Goal: Obtain resource: Download file/media

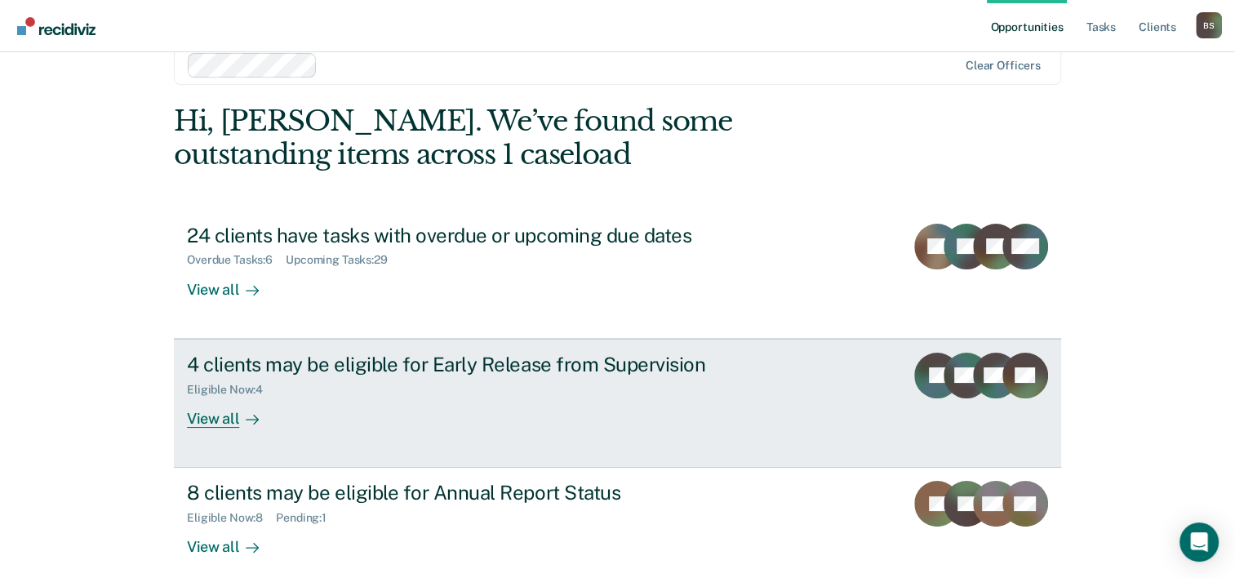
scroll to position [50, 0]
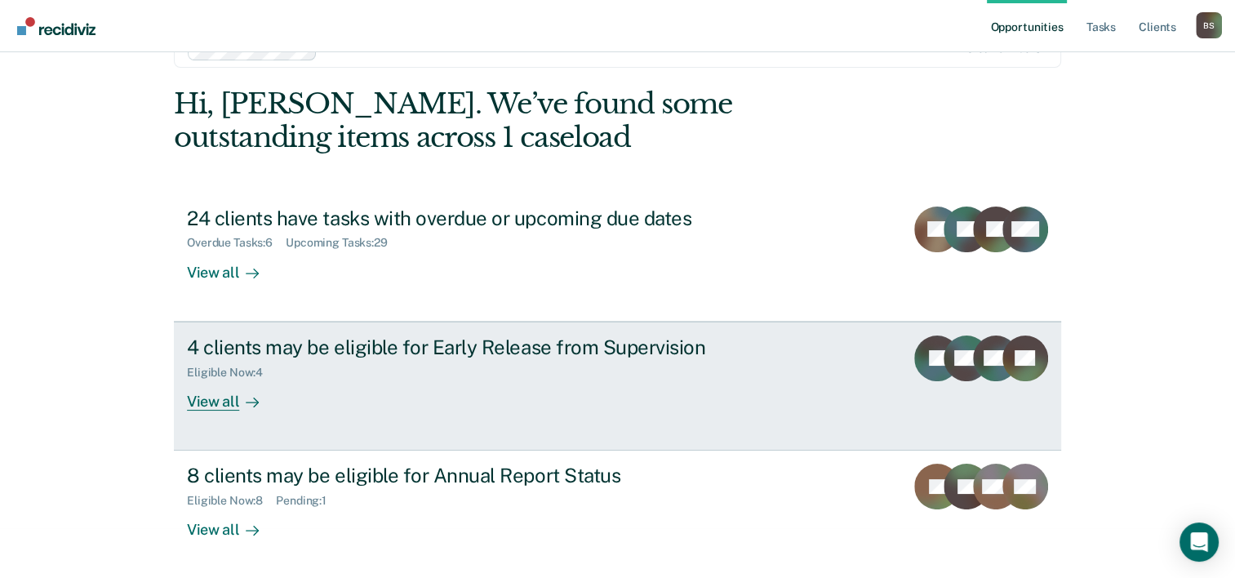
click at [379, 352] on div "4 clients may be eligible for Early Release from Supervision" at bounding box center [473, 347] width 573 height 24
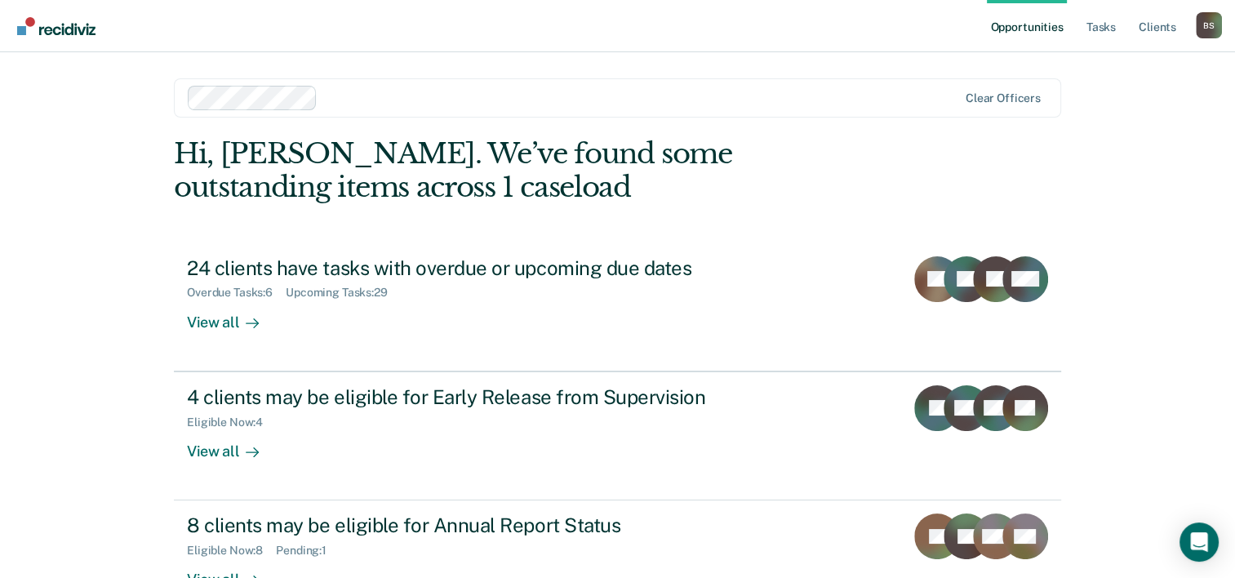
scroll to position [50, 0]
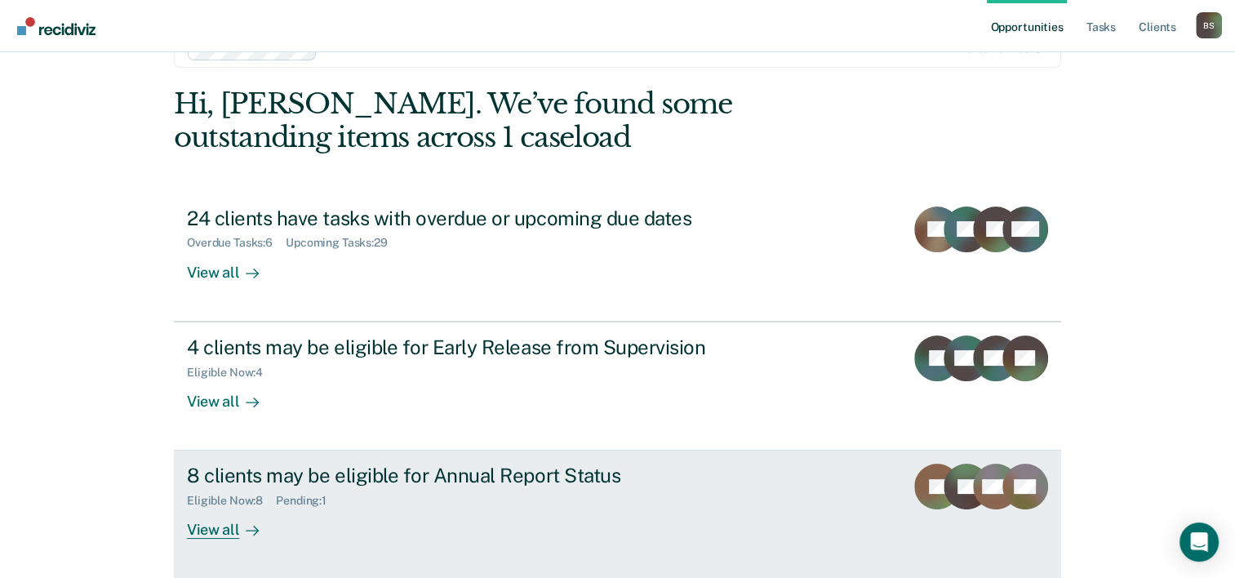
click at [435, 499] on div "Eligible Now : 8 Pending : 1" at bounding box center [473, 497] width 573 height 20
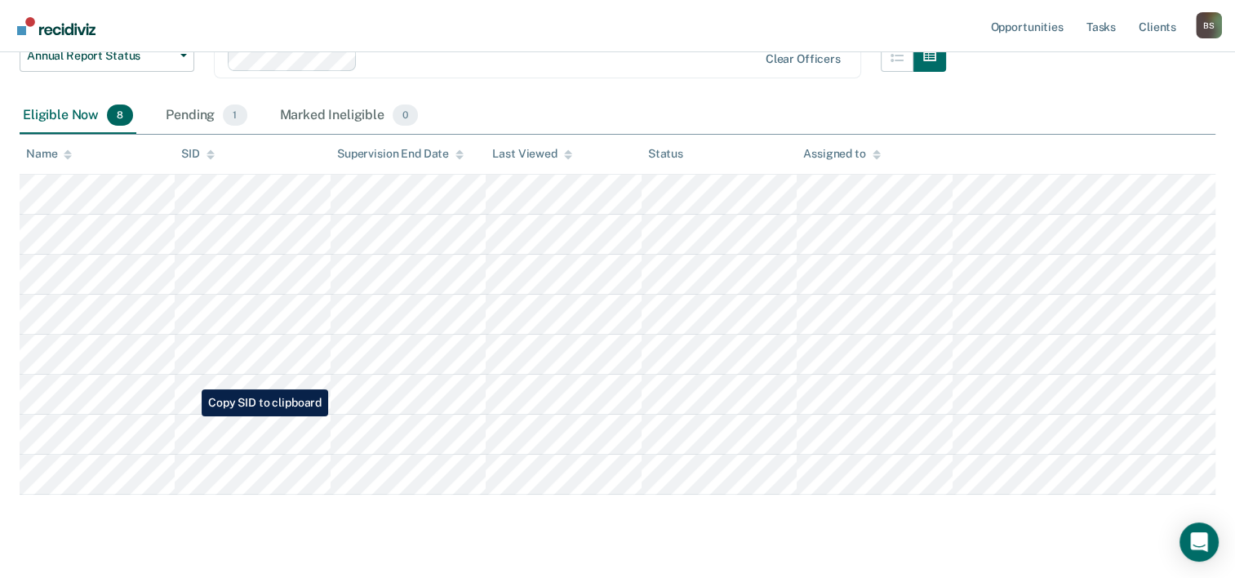
scroll to position [245, 0]
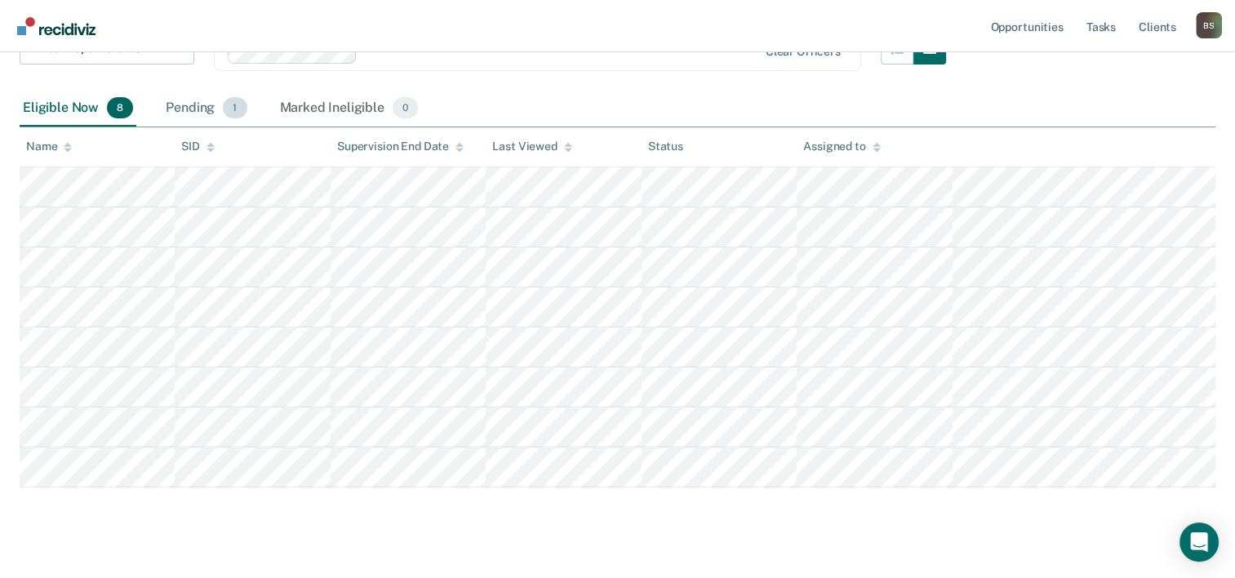
click at [194, 101] on div "Pending 1" at bounding box center [205, 109] width 87 height 36
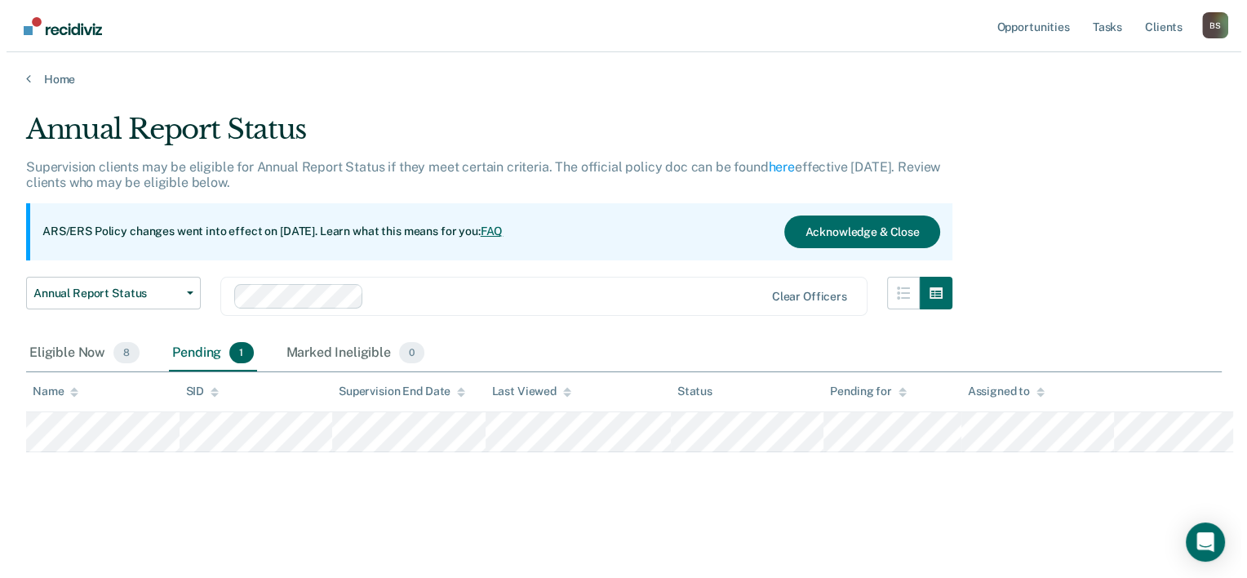
scroll to position [0, 0]
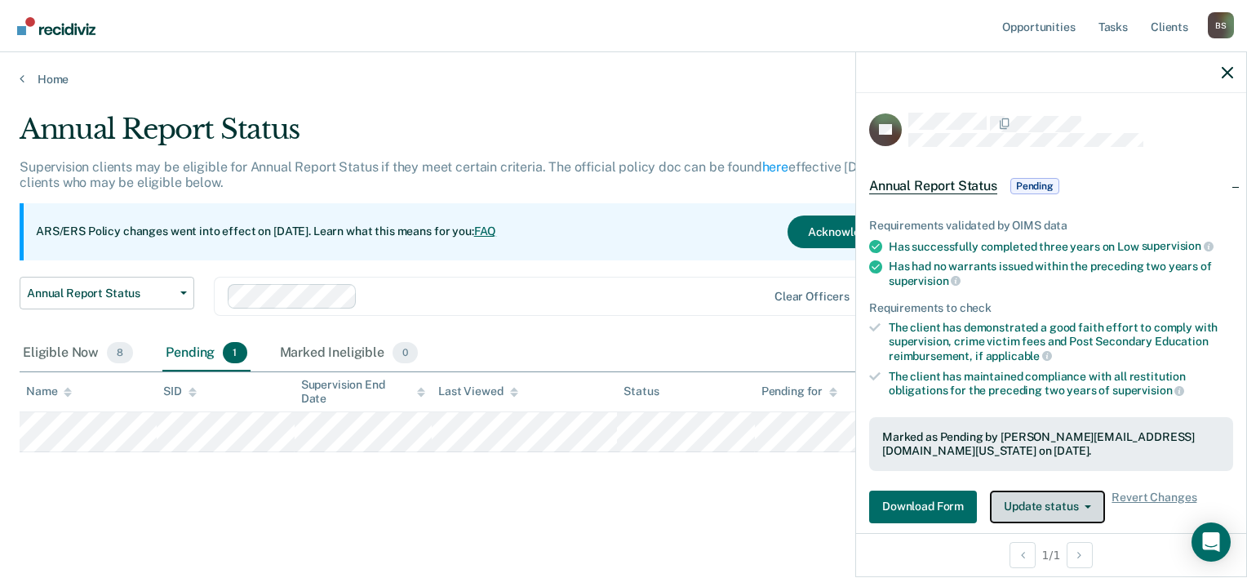
click at [1060, 503] on button "Update status" at bounding box center [1047, 506] width 115 height 33
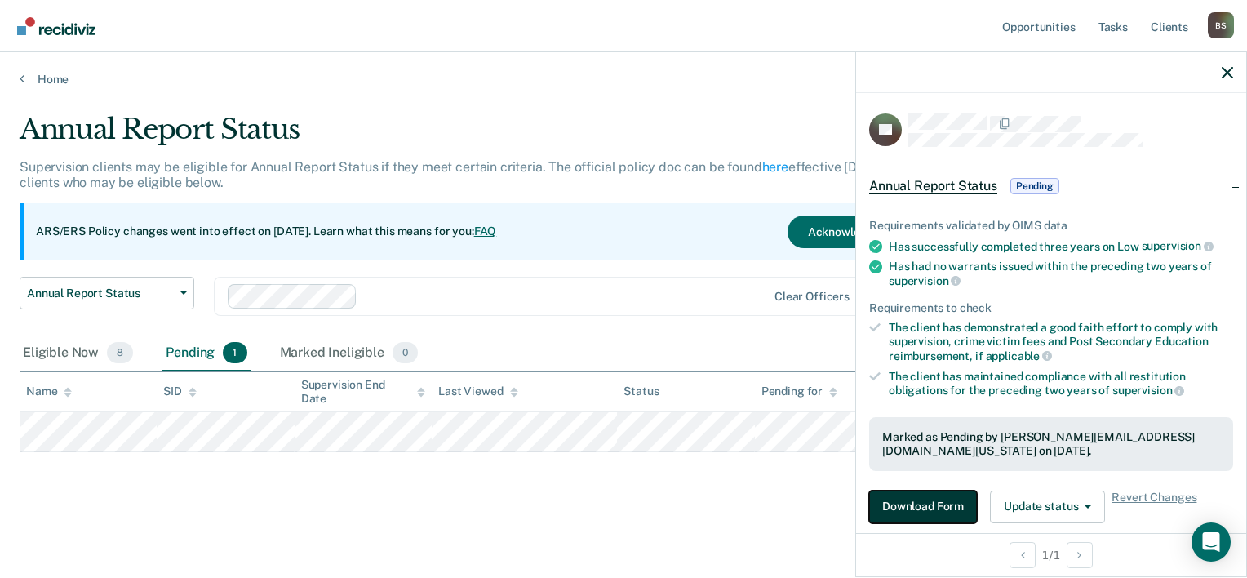
click at [934, 495] on button "Download Form" at bounding box center [923, 506] width 108 height 33
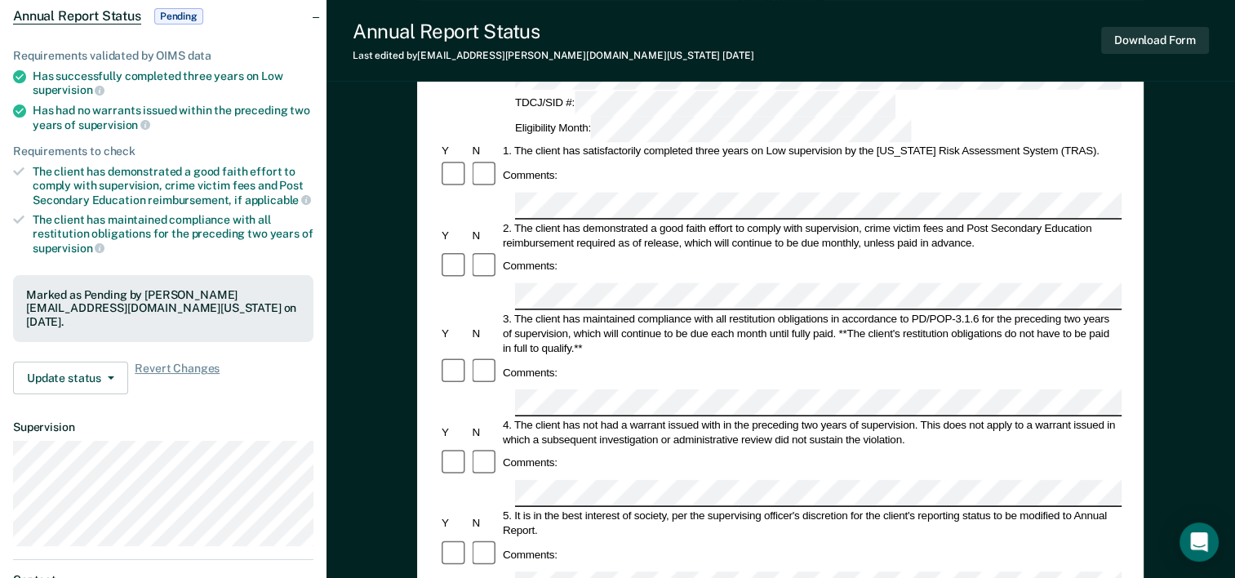
scroll to position [82, 0]
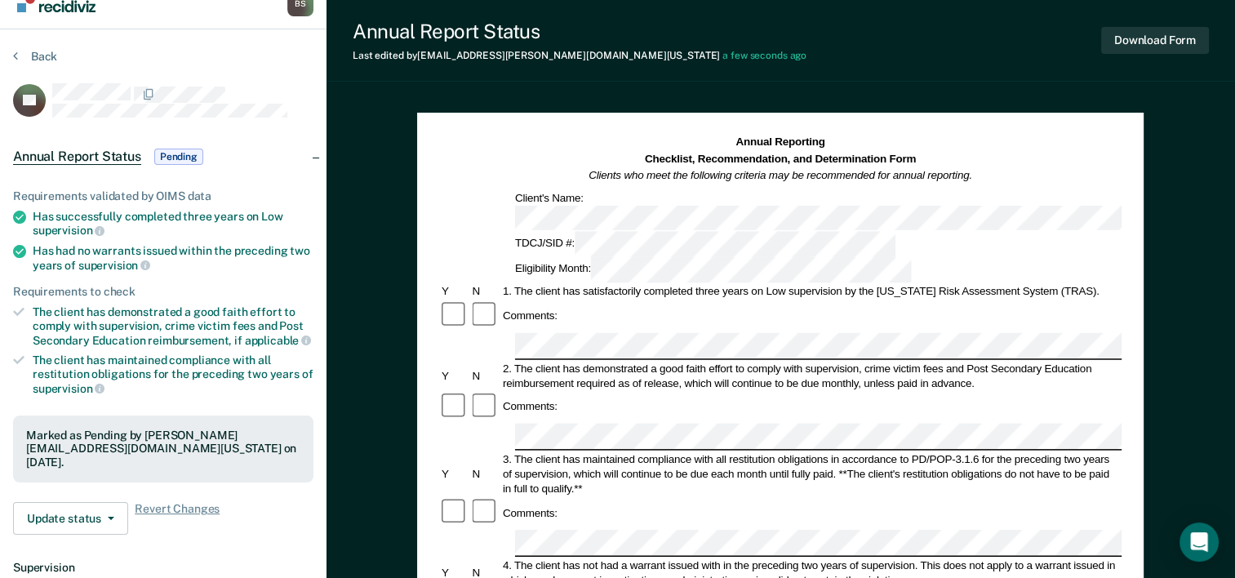
scroll to position [0, 0]
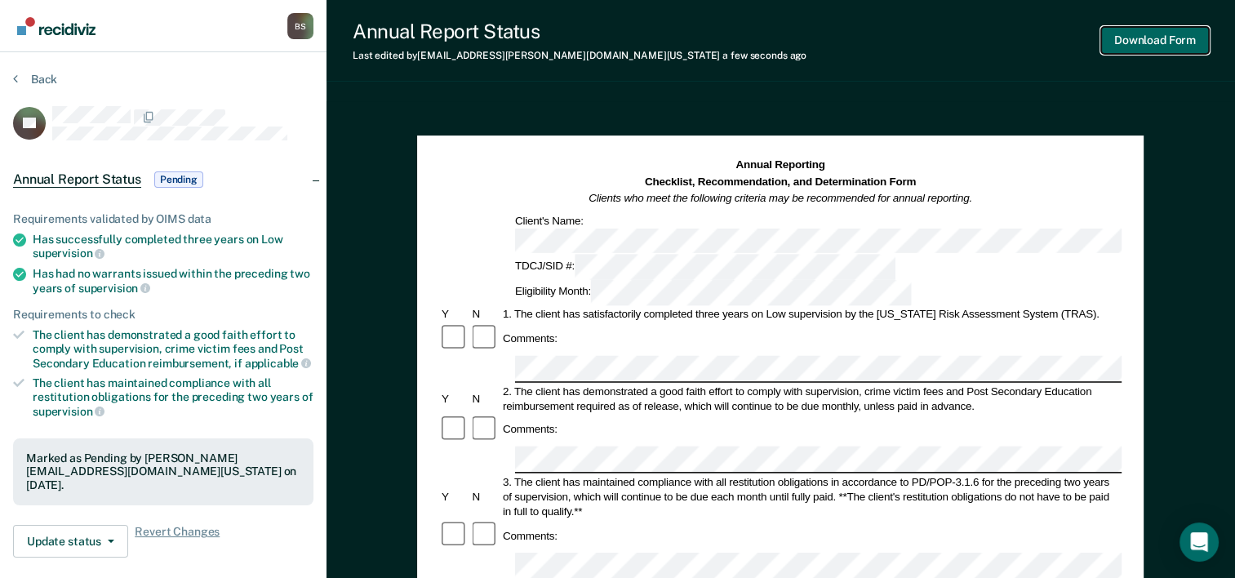
click at [1123, 33] on button "Download Form" at bounding box center [1155, 40] width 108 height 27
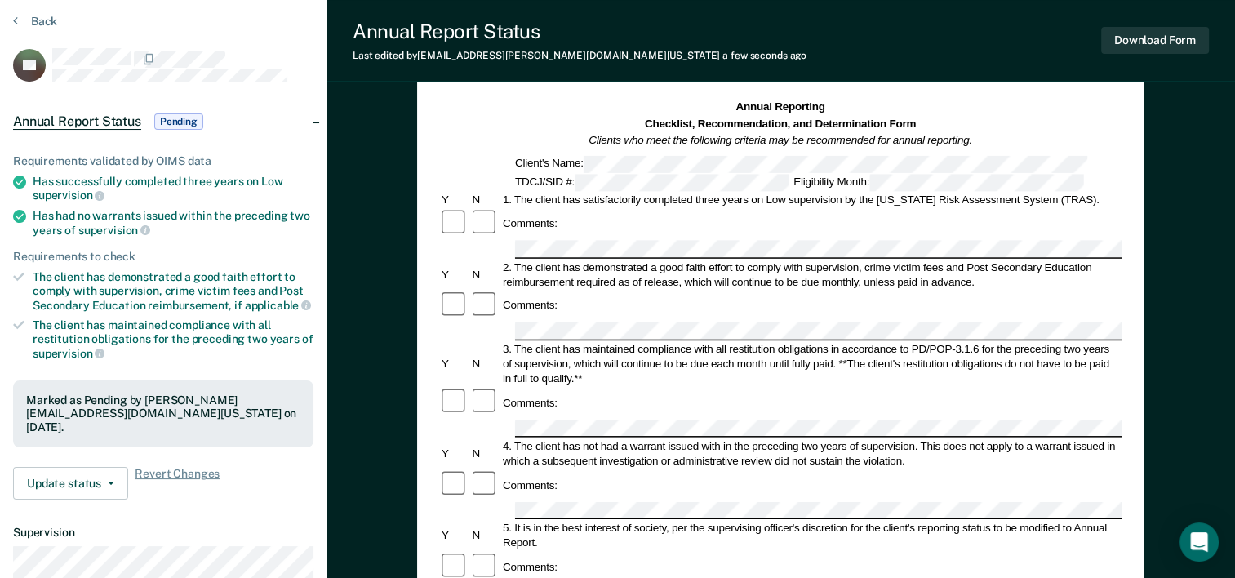
scroll to position [82, 0]
